Goal: Task Accomplishment & Management: Use online tool/utility

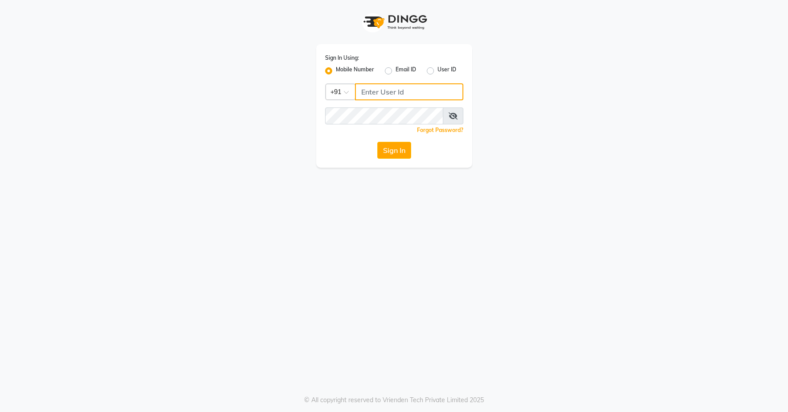
type input "7659868686"
click at [393, 155] on button "Sign In" at bounding box center [394, 150] width 34 height 17
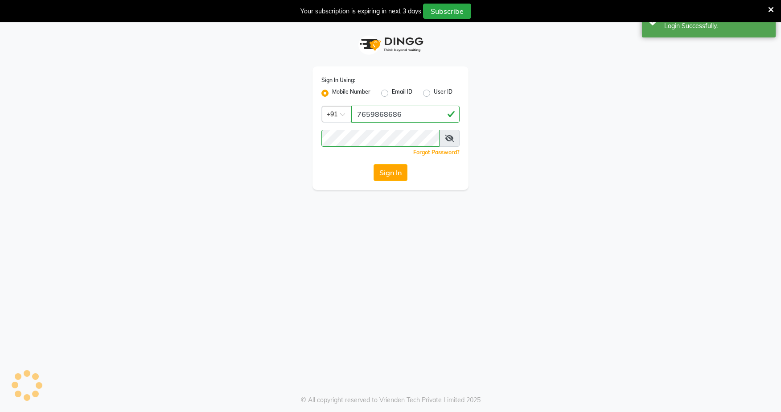
select select "service"
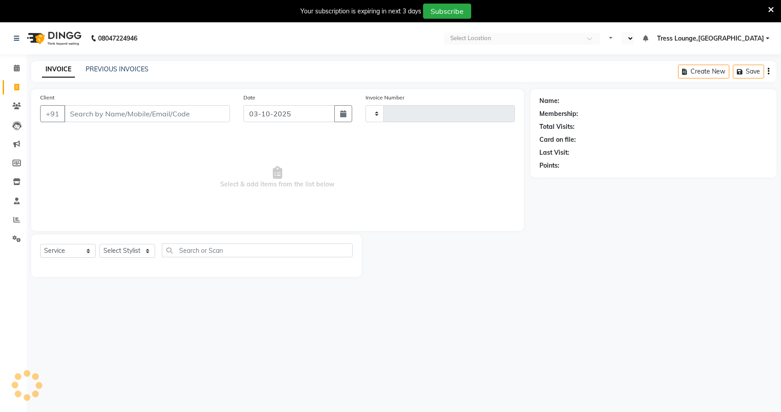
select select "en"
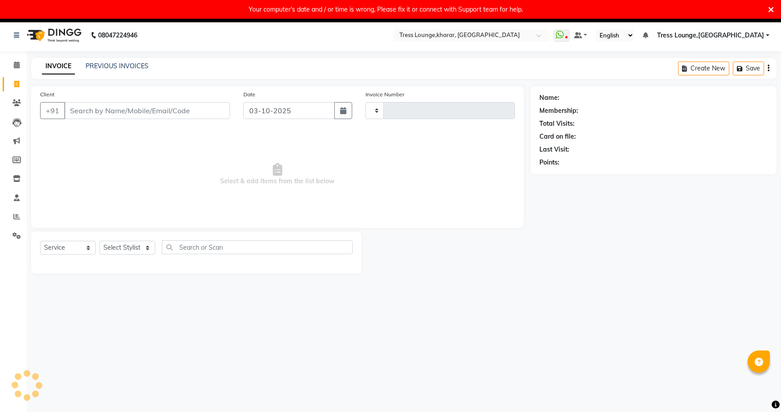
type input "3007"
select select "7078"
click at [768, 9] on icon at bounding box center [771, 10] width 6 height 8
